Goal: Task Accomplishment & Management: Complete application form

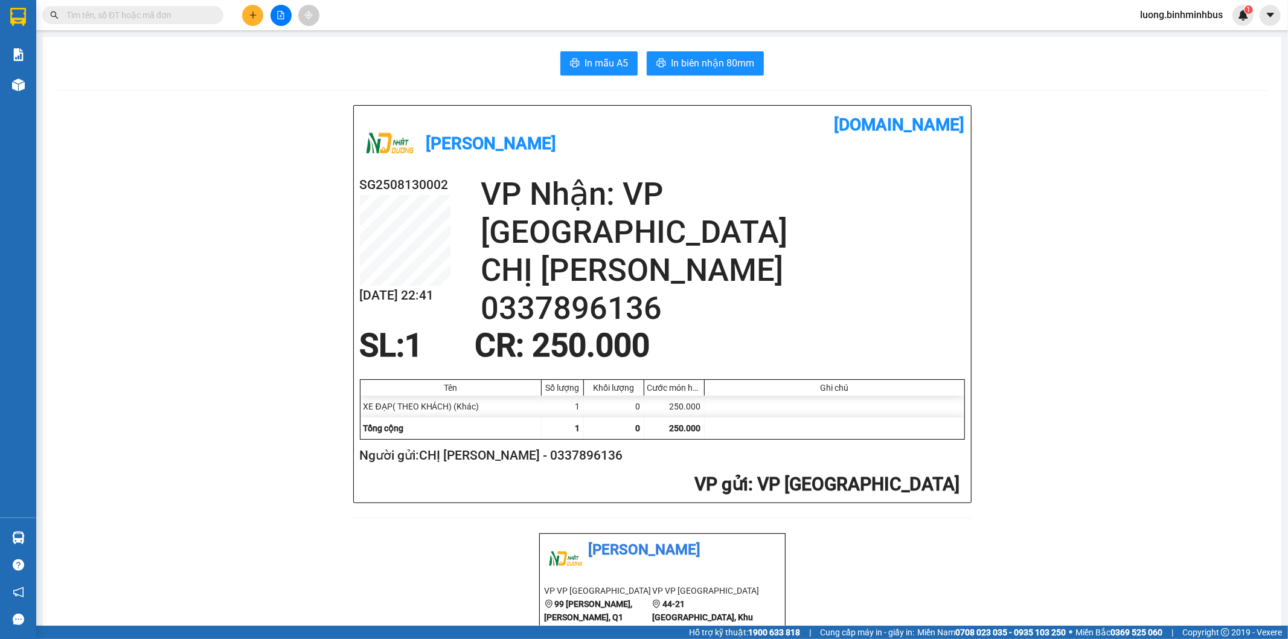
scroll to position [11951, 0]
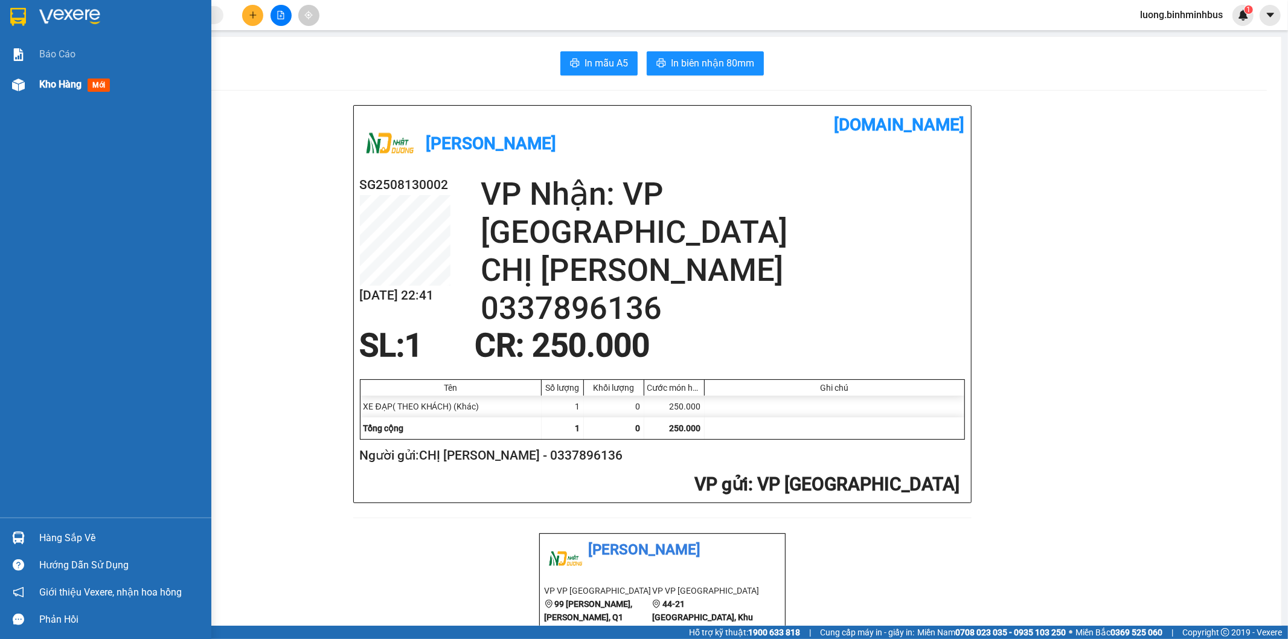
click at [13, 86] on img at bounding box center [18, 84] width 13 height 13
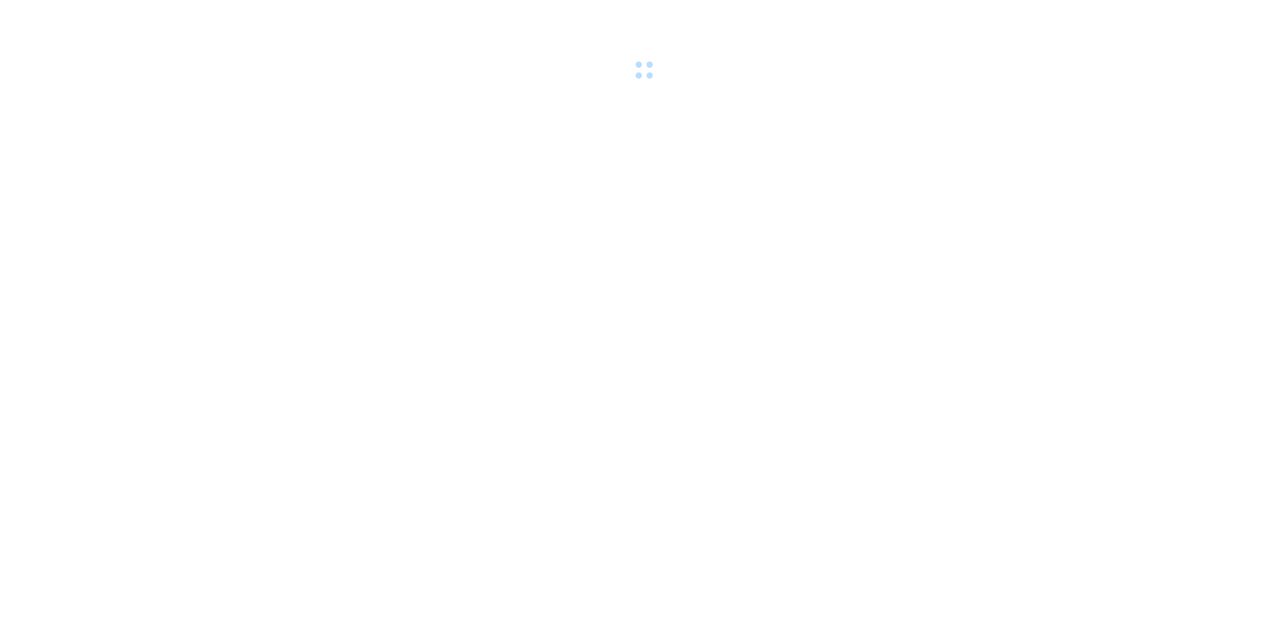
scroll to position [11951, 0]
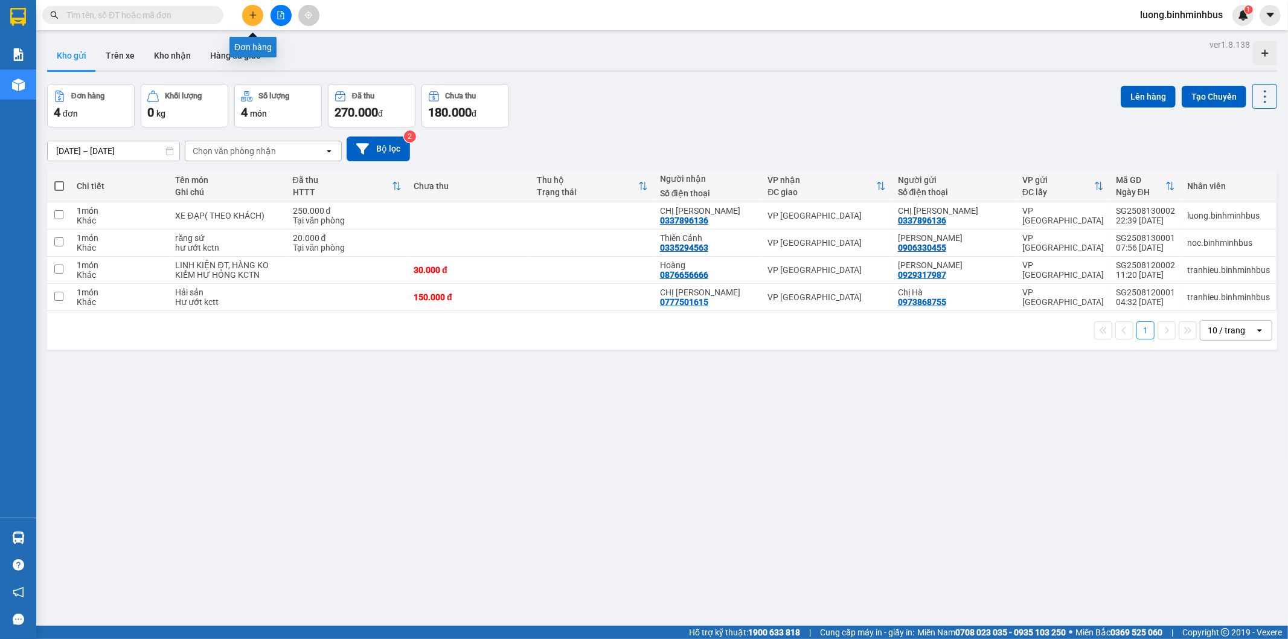
click at [251, 15] on icon "plus" at bounding box center [252, 14] width 7 height 1
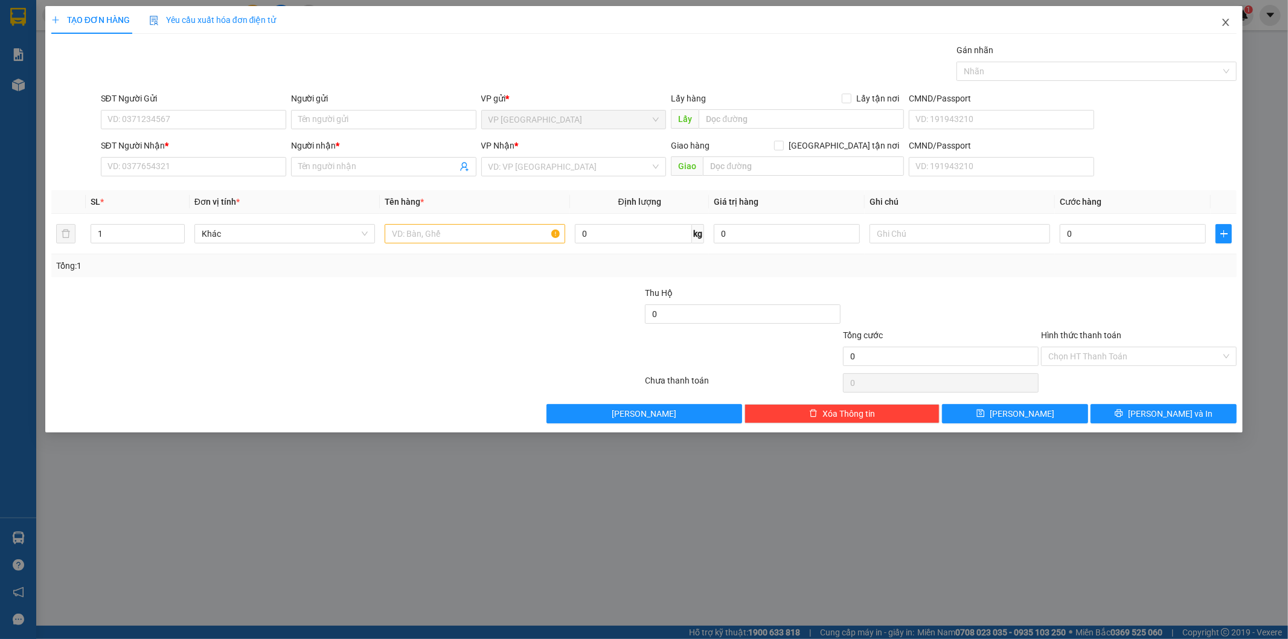
click at [1227, 18] on icon "close" at bounding box center [1226, 23] width 10 height 10
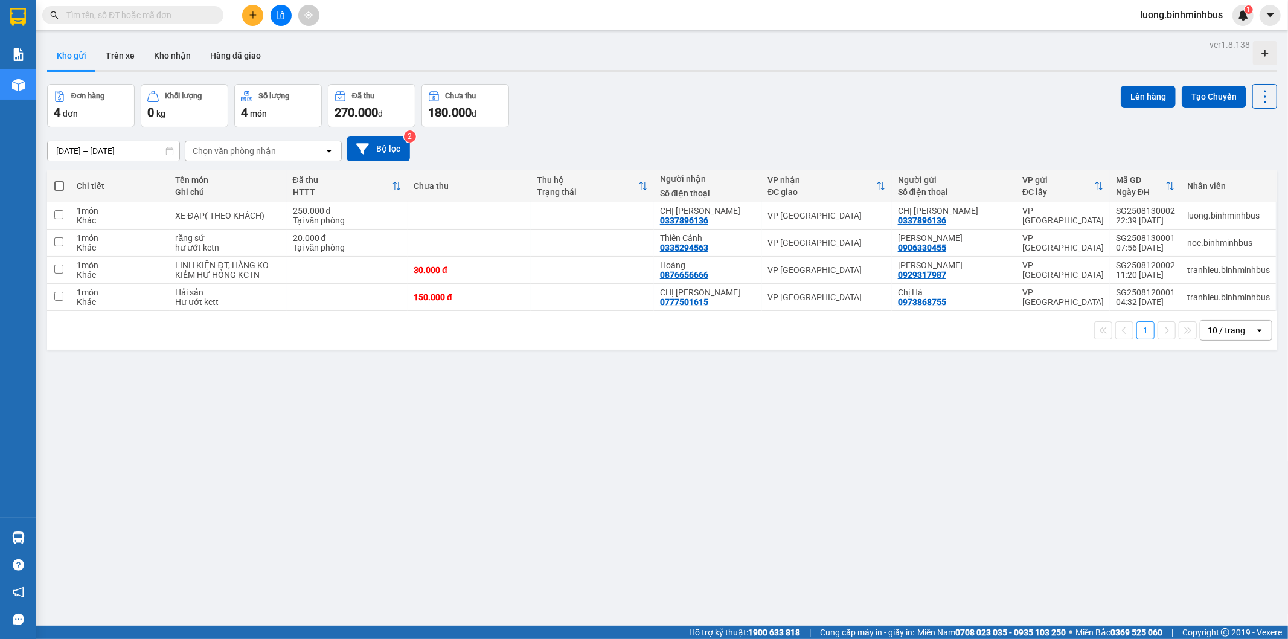
click at [1183, 16] on span "luong.binhminhbus" at bounding box center [1181, 14] width 102 height 15
click at [1163, 37] on span "Đăng xuất" at bounding box center [1186, 37] width 78 height 13
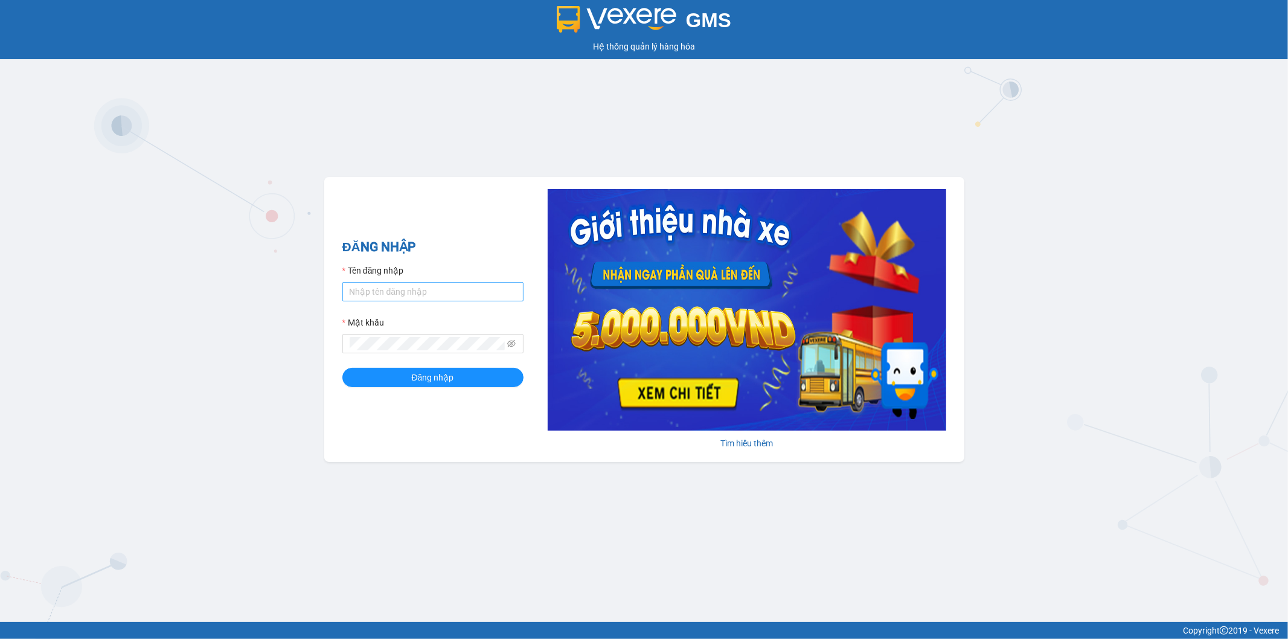
scroll to position [11951, 0]
click at [435, 290] on input "luong.binhminhbus" at bounding box center [432, 291] width 181 height 19
type input "tranhieu.binhminhbus"
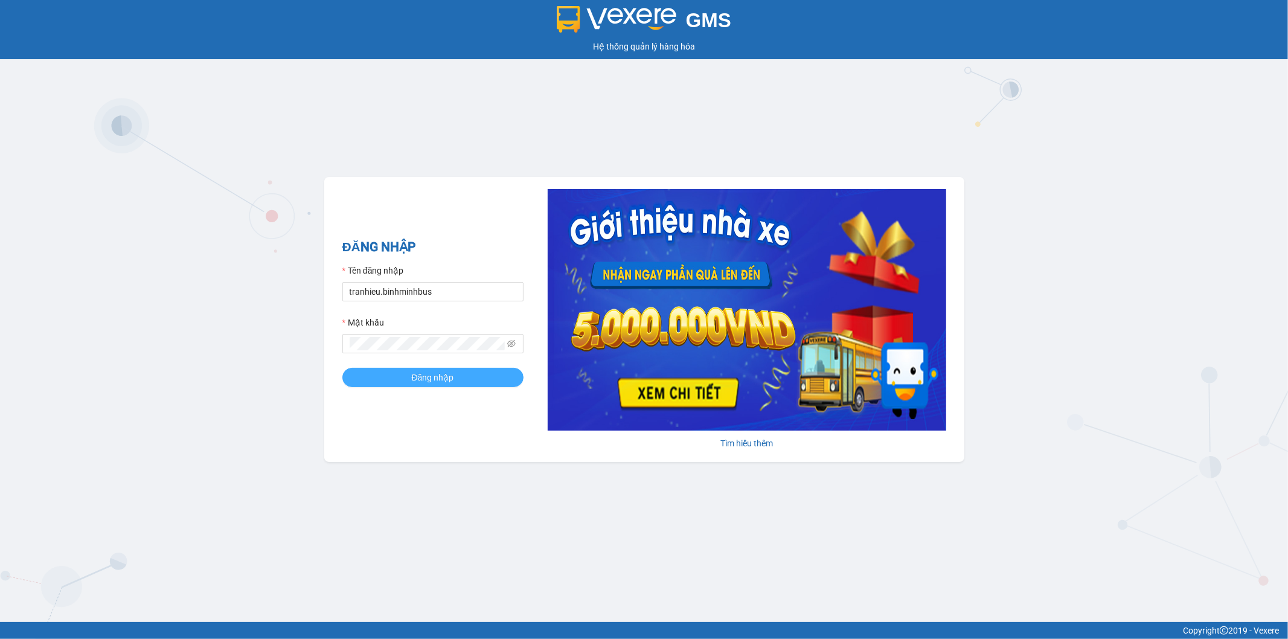
click at [439, 377] on span "Đăng nhập" at bounding box center [433, 377] width 42 height 13
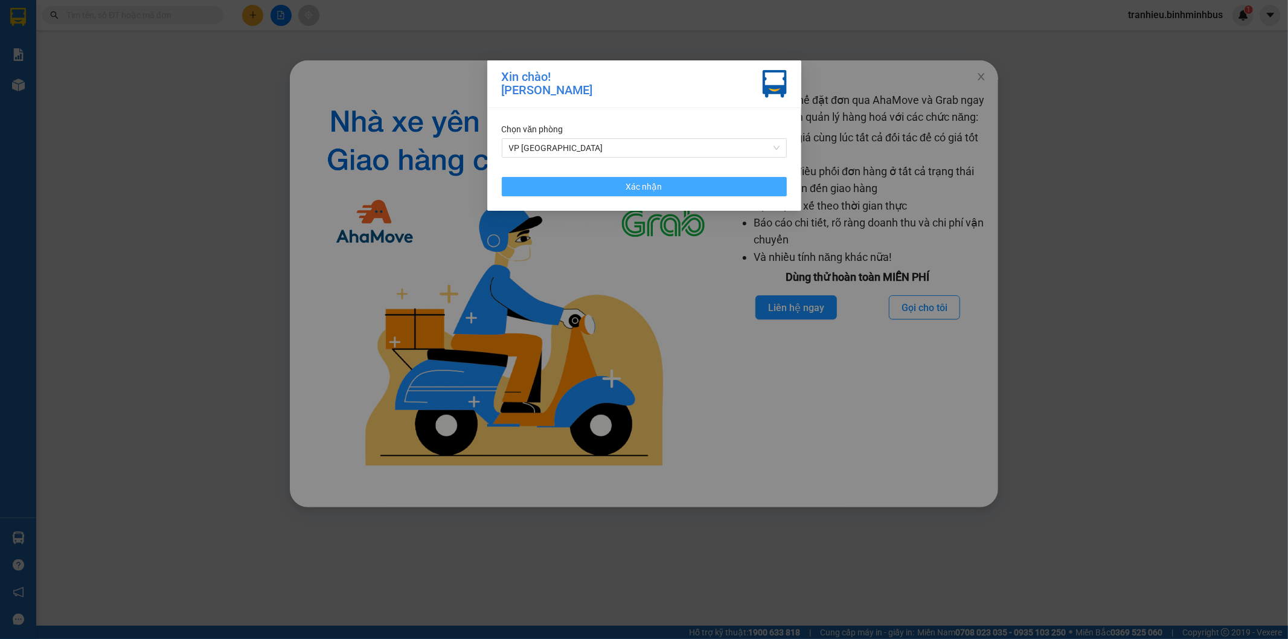
drag, startPoint x: 622, startPoint y: 183, endPoint x: 900, endPoint y: 147, distance: 280.6
click at [622, 182] on button "Xác nhận" at bounding box center [644, 186] width 285 height 19
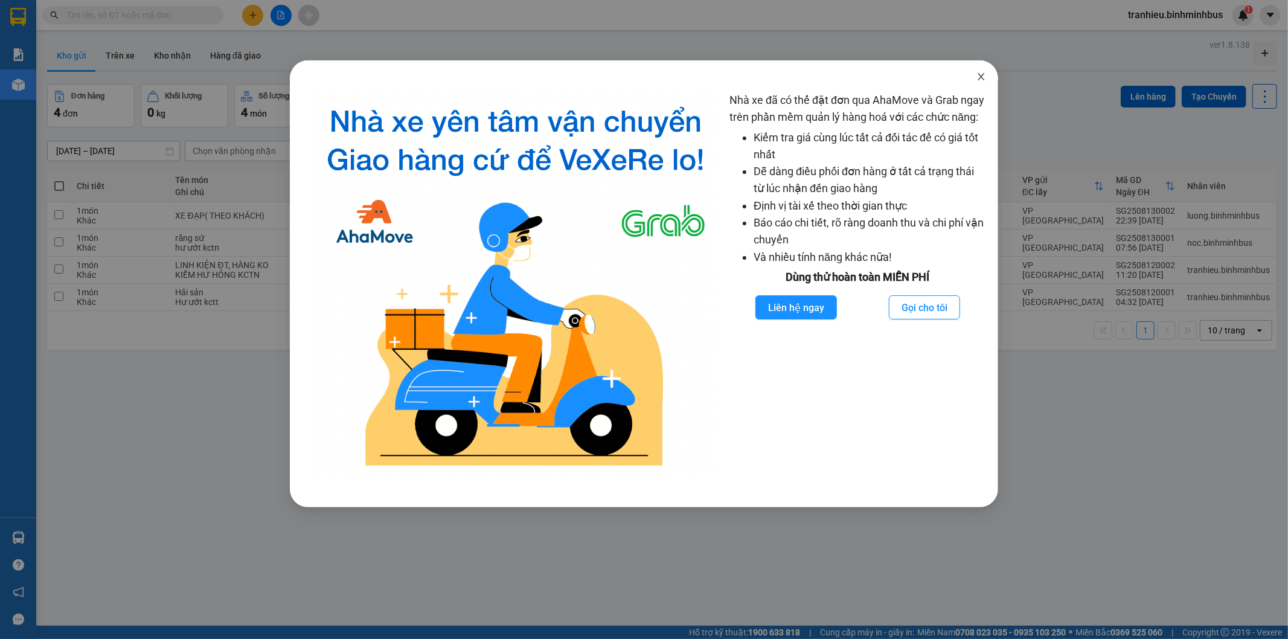
click at [984, 80] on icon "close" at bounding box center [981, 77] width 10 height 10
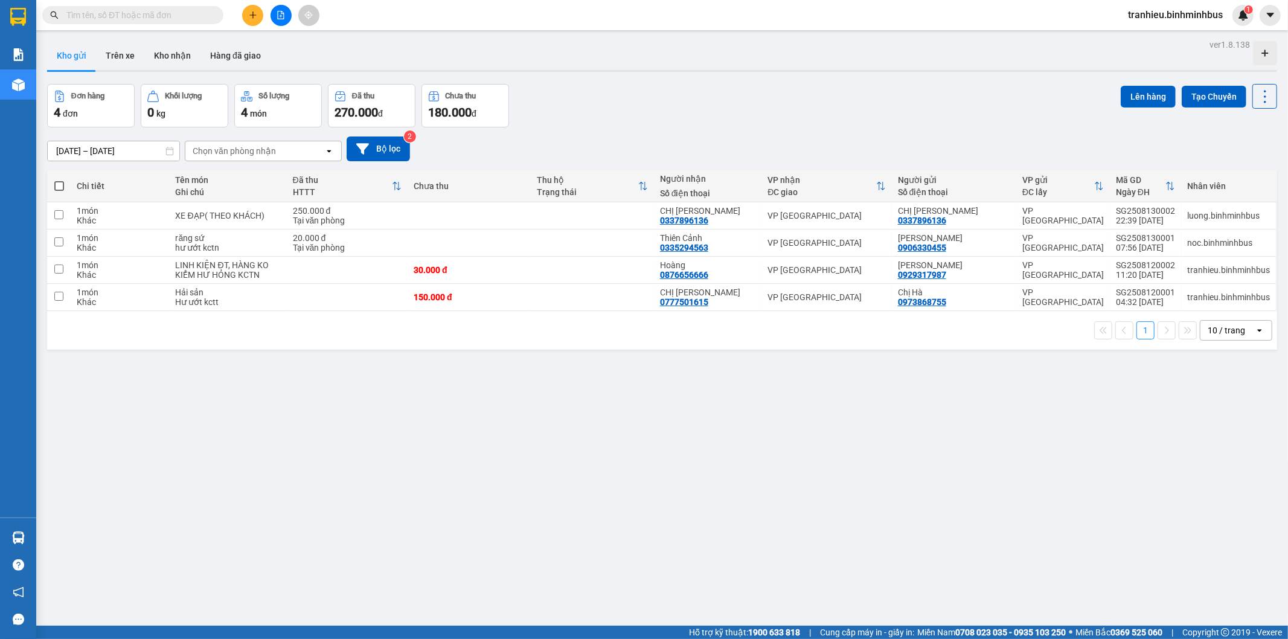
click at [251, 8] on button at bounding box center [252, 15] width 21 height 21
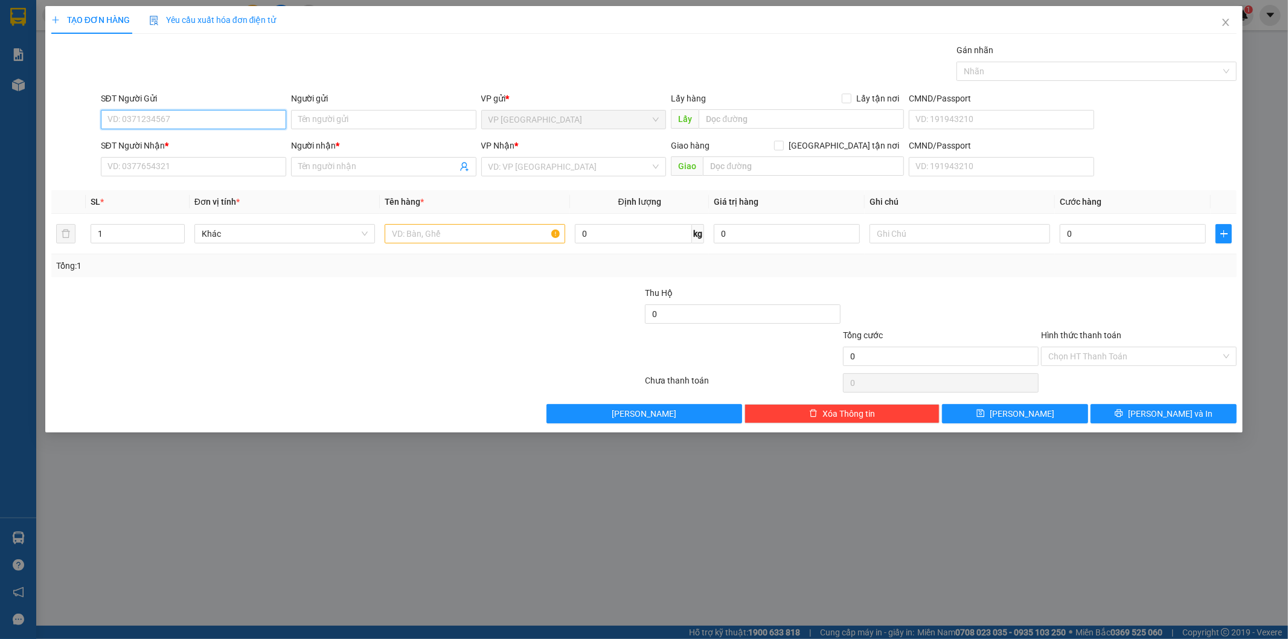
click at [173, 127] on input "SĐT Người Gửi" at bounding box center [193, 119] width 185 height 19
click at [162, 137] on div "0973868755 - [GEOGRAPHIC_DATA]" at bounding box center [193, 143] width 171 height 13
type input "0973868755"
type input "Chị Hà"
type input "0777501615"
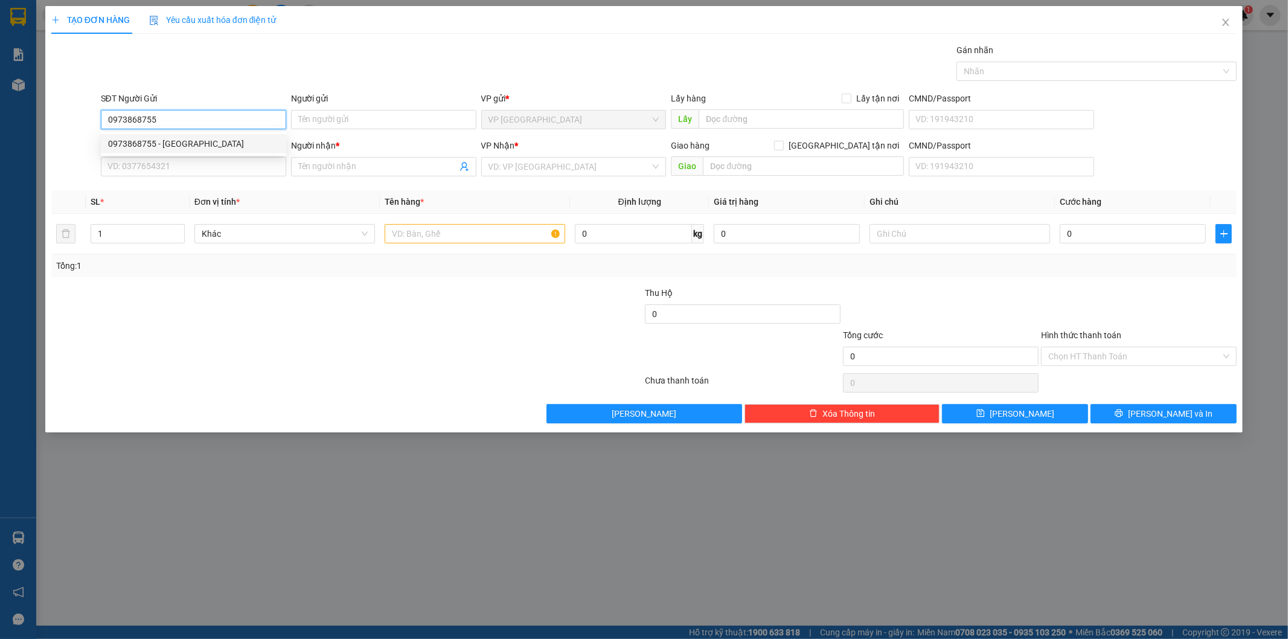
type input "CHỊ [PERSON_NAME]"
type input "150.000"
type input "0973868755"
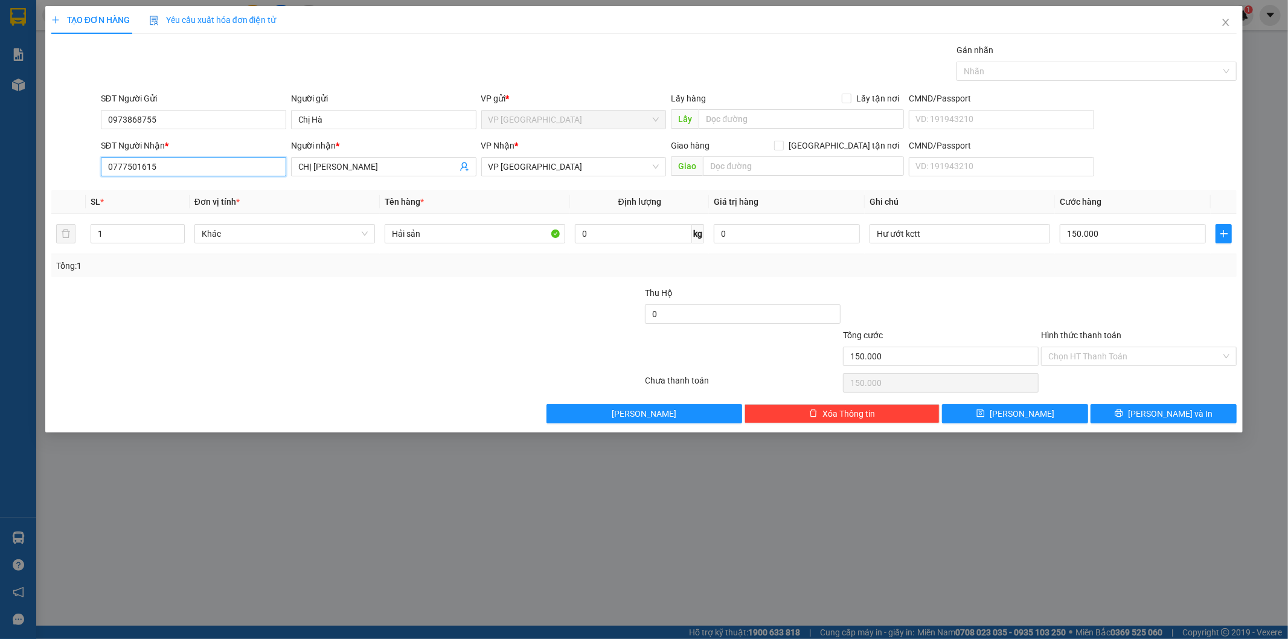
click at [204, 161] on input "0777501615" at bounding box center [193, 166] width 185 height 19
drag, startPoint x: 205, startPoint y: 160, endPoint x: 152, endPoint y: 160, distance: 53.1
click at [152, 160] on input "0777501615" at bounding box center [193, 166] width 185 height 19
click at [350, 166] on input "CHỊ [PERSON_NAME]" at bounding box center [377, 166] width 159 height 13
click at [367, 284] on div "Transit Pickup Surcharge Ids Transit Deliver Surcharge Ids Transit Deliver Surc…" at bounding box center [644, 233] width 1186 height 380
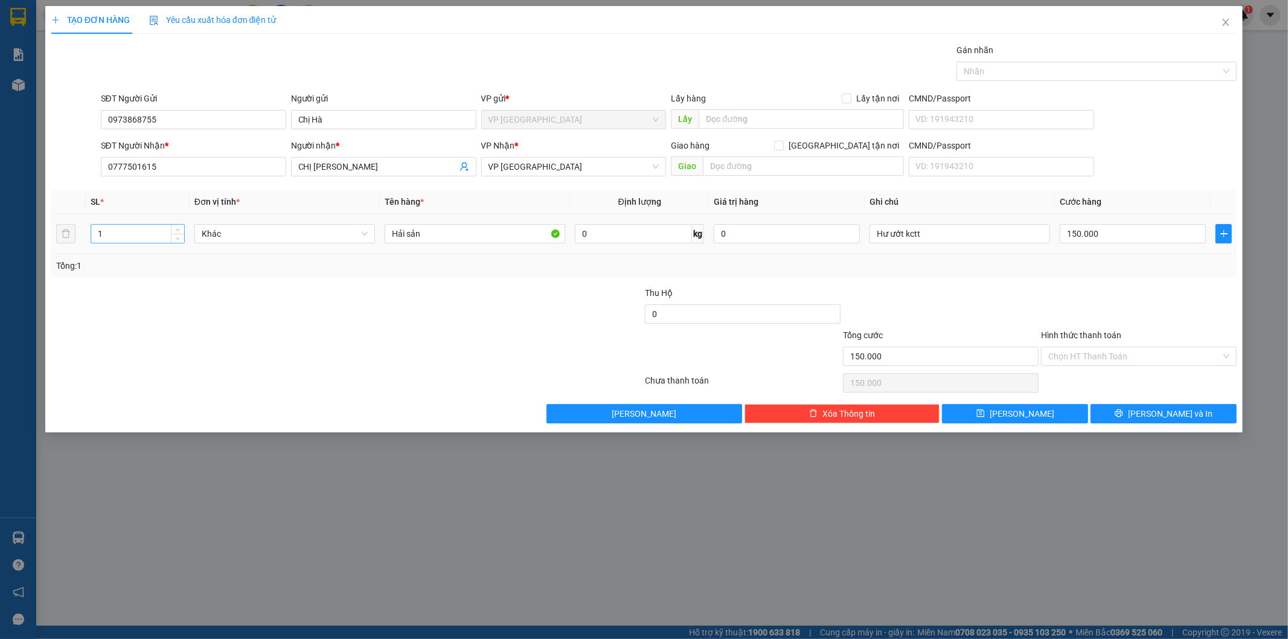
click at [151, 236] on input "1" at bounding box center [137, 234] width 93 height 18
type input "3"
type textarea "150.000"
click at [1123, 232] on input "150.000" at bounding box center [1133, 233] width 146 height 19
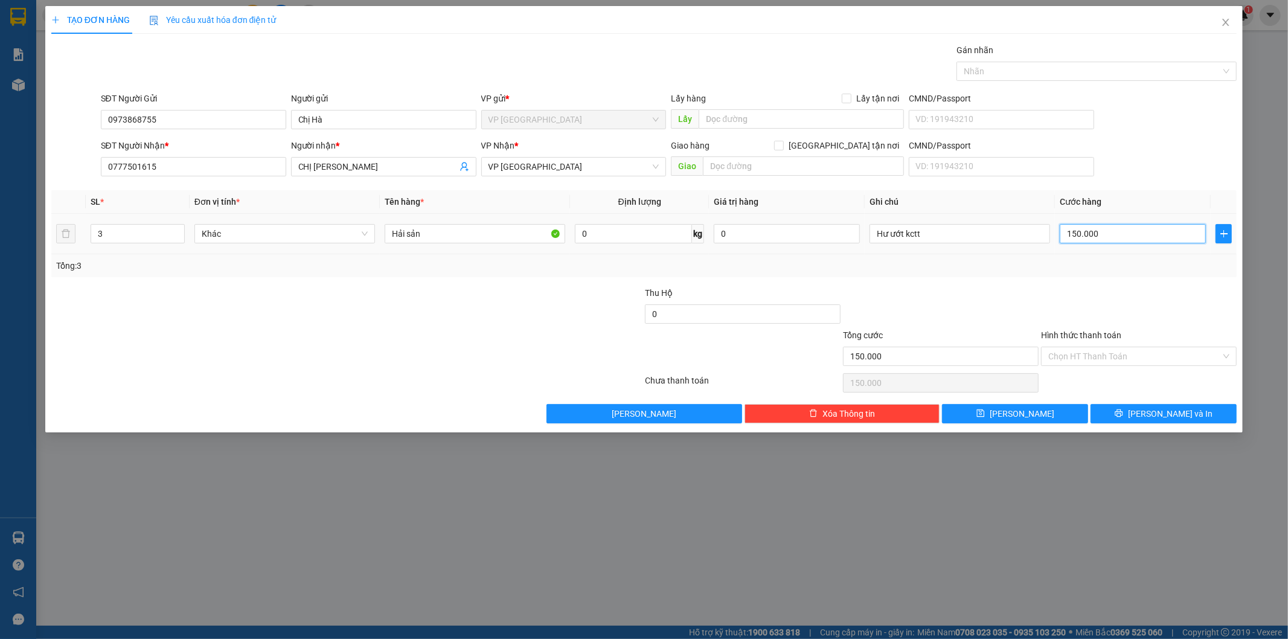
click at [1123, 232] on input "150.000" at bounding box center [1133, 233] width 146 height 19
type input "4"
type input "45"
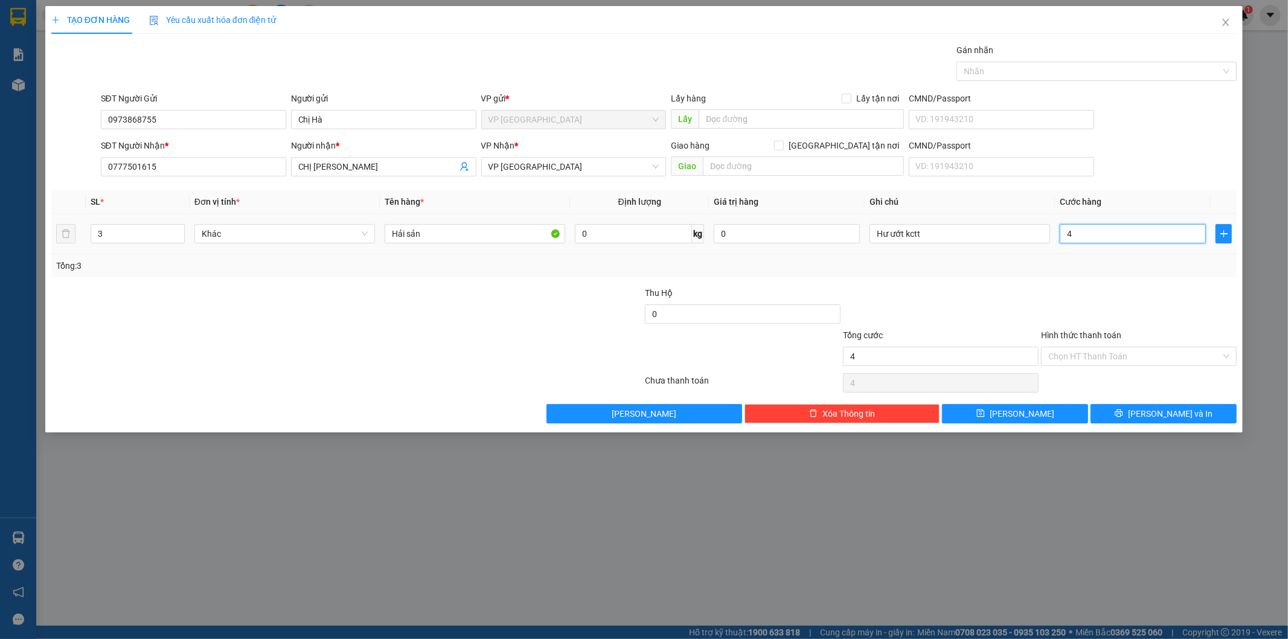
type input "45"
type input "450"
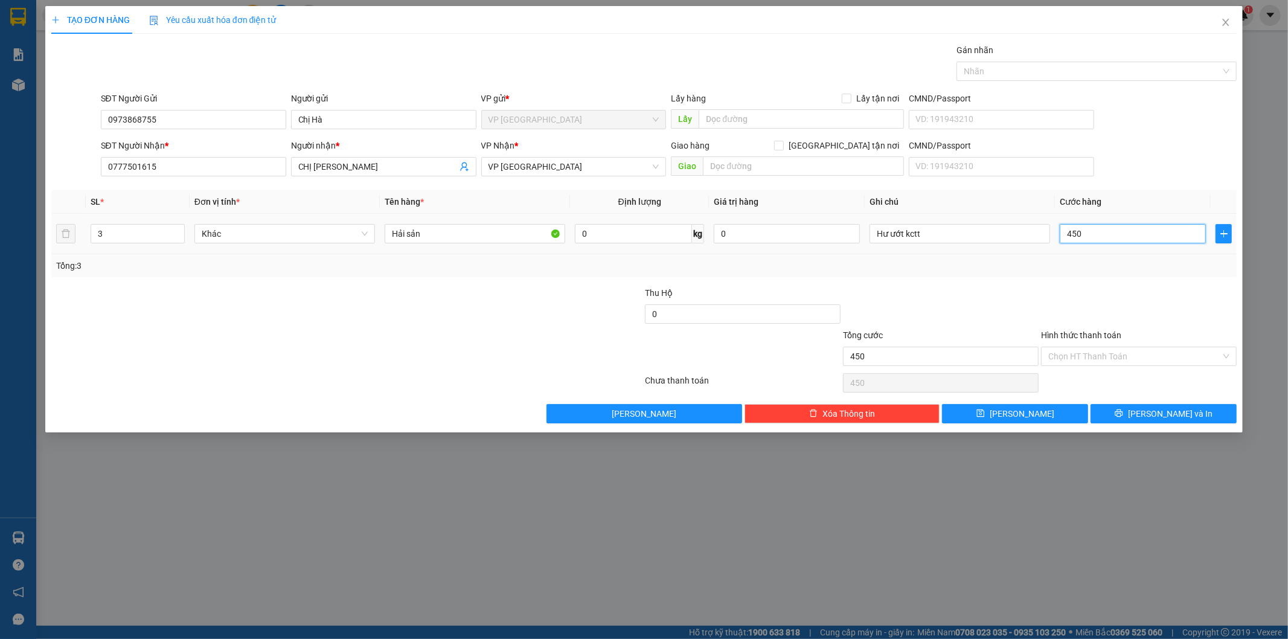
type input "4.500"
type input "45.000"
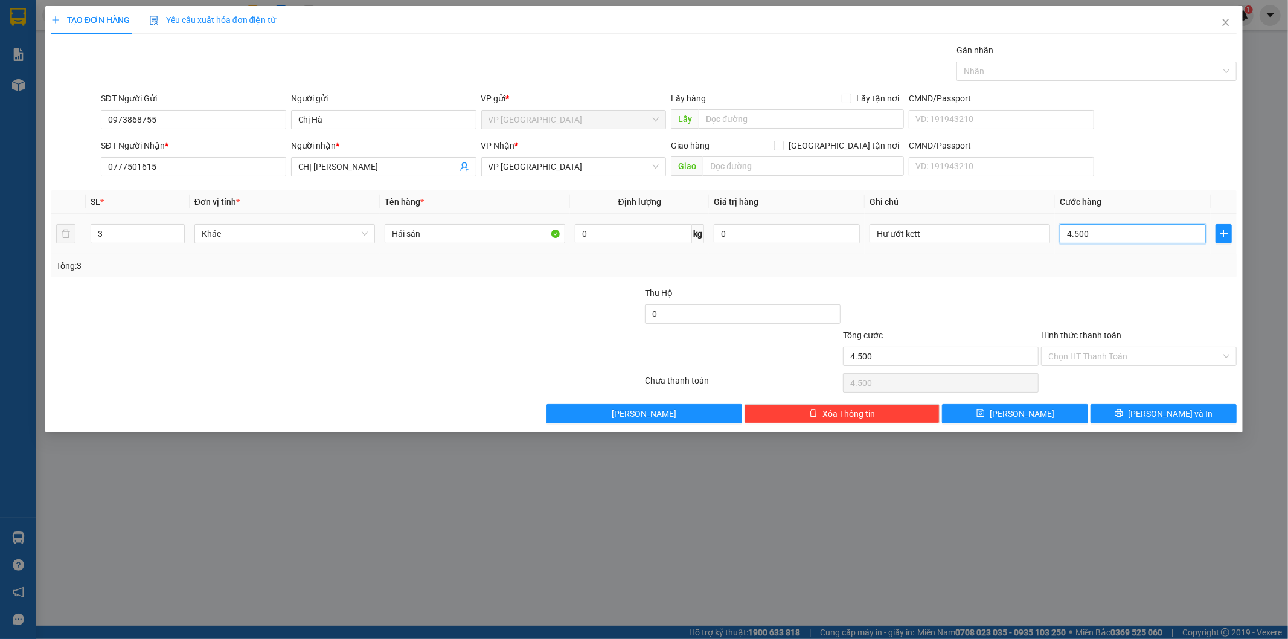
type input "45.000"
type input "450.000"
click at [1156, 408] on span "[PERSON_NAME] và In" at bounding box center [1170, 413] width 85 height 13
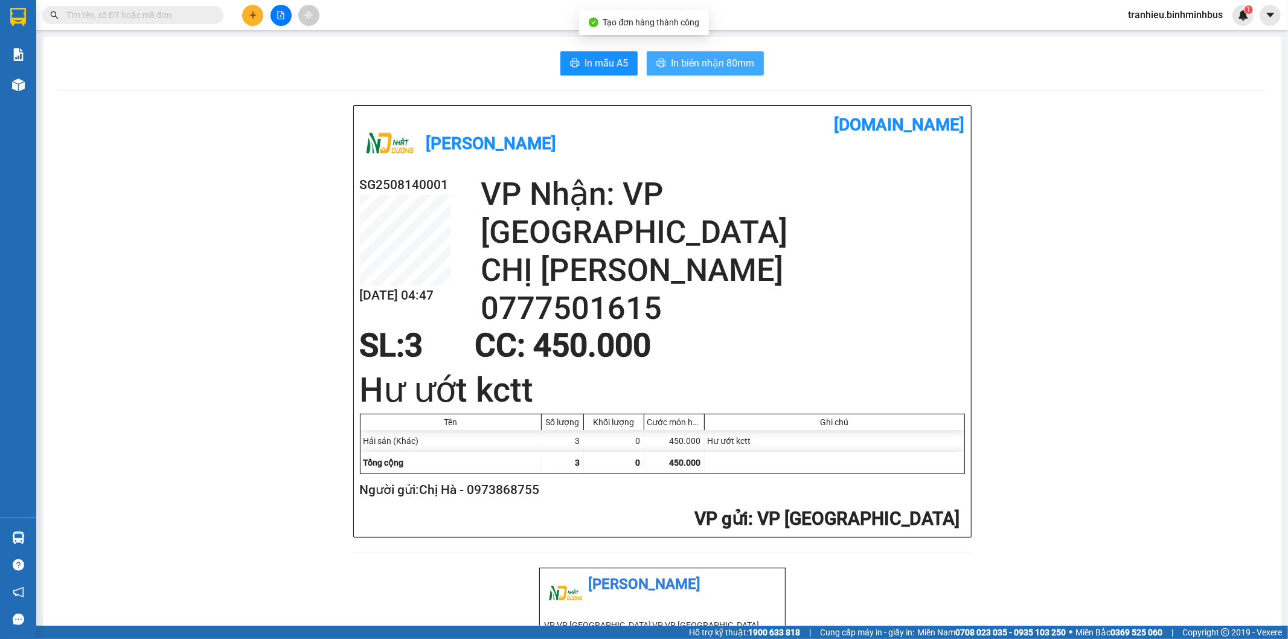
click at [728, 62] on span "In biên nhận 80mm" at bounding box center [712, 63] width 83 height 15
click at [594, 62] on span "In mẫu A5" at bounding box center [605, 63] width 43 height 15
